Goal: Task Accomplishment & Management: Manage account settings

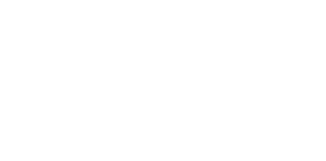
click at [102, 0] on html "/accounts/23f47510-7052-4aa9-9dcd-3ba08dc20d0f" at bounding box center [163, 0] width 326 height 0
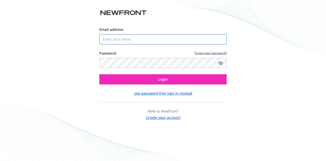
click at [128, 36] on input "Email address" at bounding box center [162, 39] width 127 height 10
click at [0, 160] on com-1password-button at bounding box center [0, 161] width 0 height 0
click at [283, 33] on div "Email address Password Forgot your password? Login Use password-free sign in in…" at bounding box center [163, 80] width 326 height 161
click at [125, 38] on input "Email address" at bounding box center [162, 39] width 127 height 10
click at [139, 42] on input "Email address" at bounding box center [162, 39] width 127 height 10
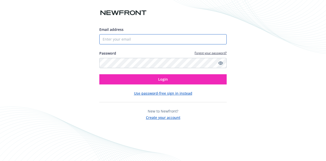
type input "biproducer.demo@newfront.com"
